Goal: Information Seeking & Learning: Check status

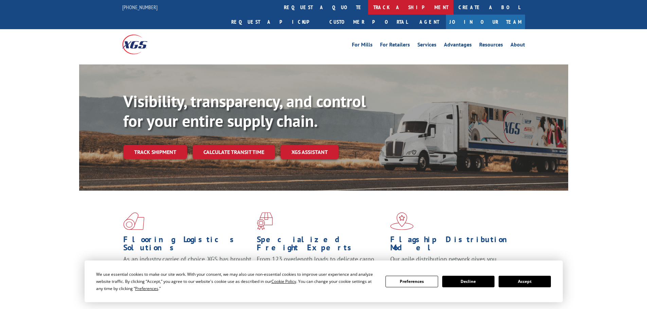
click at [368, 12] on link "track a shipment" at bounding box center [410, 7] width 85 height 15
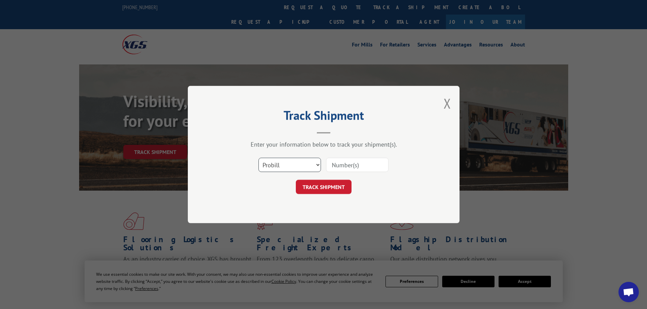
drag, startPoint x: 293, startPoint y: 168, endPoint x: 293, endPoint y: 158, distance: 10.5
click at [293, 168] on select "Select category... Probill BOL PO" at bounding box center [289, 165] width 62 height 14
click at [258, 158] on select "Select category... Probill BOL PO" at bounding box center [289, 165] width 62 height 14
click at [355, 166] on input at bounding box center [357, 165] width 62 height 14
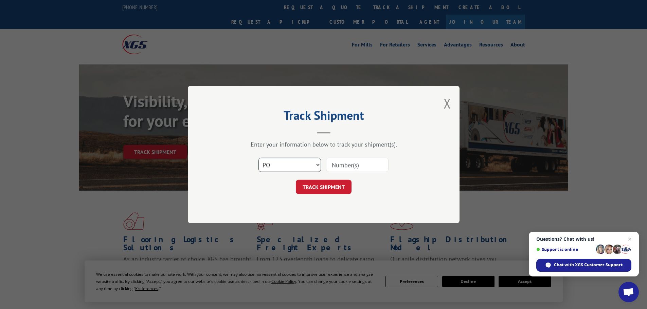
click at [290, 162] on select "Select category... Probill BOL PO" at bounding box center [289, 165] width 62 height 14
select select "bol"
click at [258, 158] on select "Select category... Probill BOL PO" at bounding box center [289, 165] width 62 height 14
click at [346, 164] on input at bounding box center [357, 165] width 62 height 14
type input "6804833"
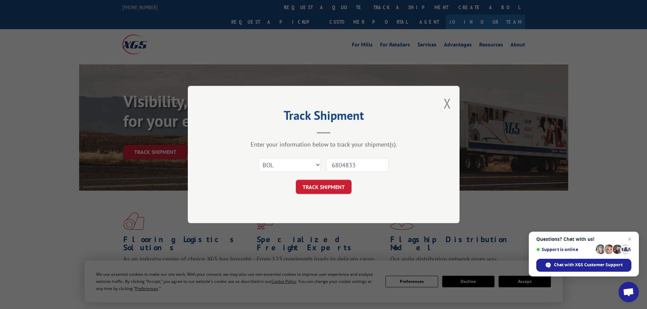
click at [296, 180] on button "TRACK SHIPMENT" at bounding box center [324, 187] width 56 height 14
